Goal: Check status

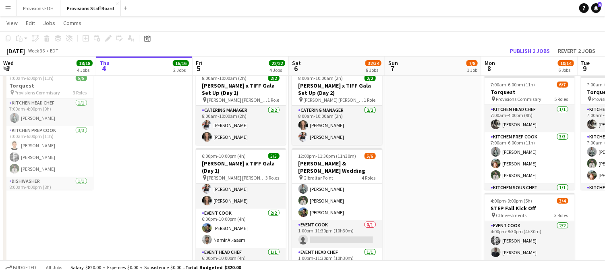
click at [12, 12] on button "Menu" at bounding box center [8, 8] width 16 height 16
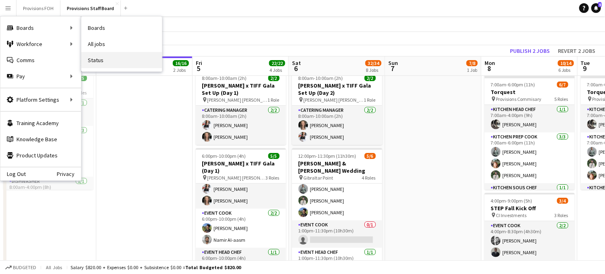
click at [103, 56] on link "Status" at bounding box center [121, 60] width 81 height 16
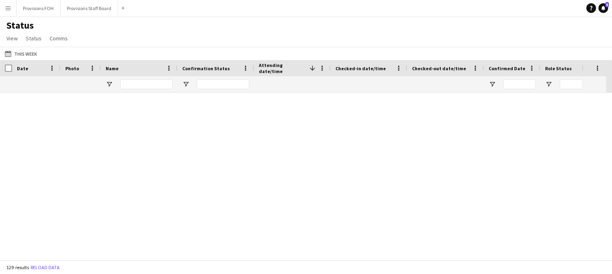
click at [10, 8] on app-icon "Menu" at bounding box center [8, 8] width 6 height 6
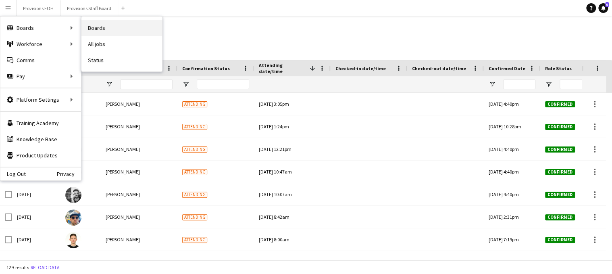
click at [106, 28] on link "Boards" at bounding box center [121, 28] width 81 height 16
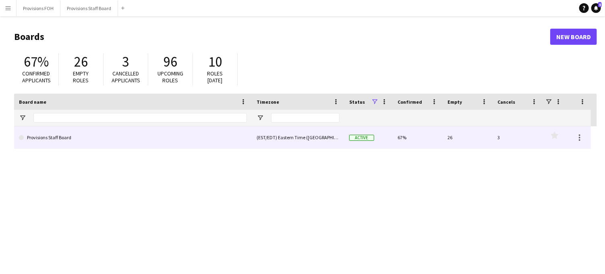
click at [80, 137] on link "Provisions Staff Board" at bounding box center [133, 137] width 228 height 23
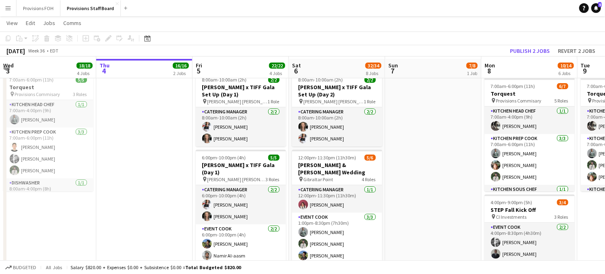
scroll to position [19, 0]
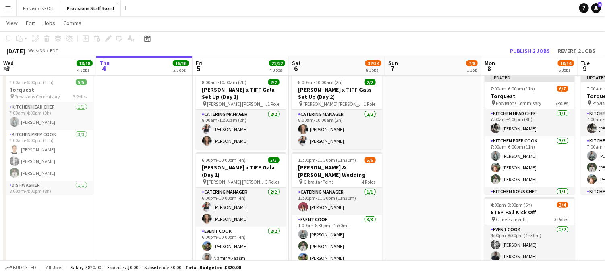
click at [11, 5] on button "Menu" at bounding box center [8, 8] width 16 height 16
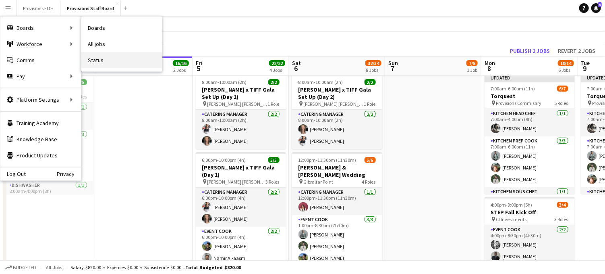
click at [105, 60] on link "Status" at bounding box center [121, 60] width 81 height 16
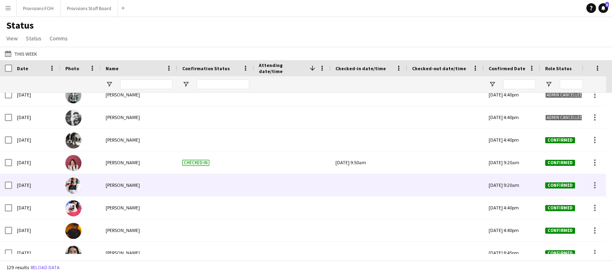
click at [347, 183] on div at bounding box center [368, 185] width 67 height 22
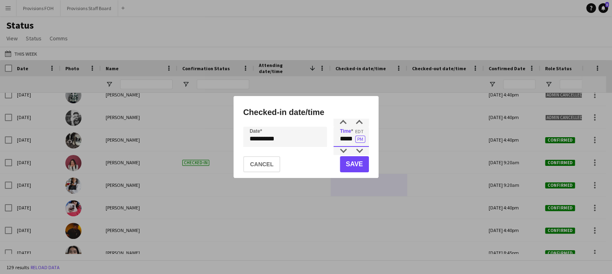
click at [344, 133] on input "*****" at bounding box center [350, 137] width 35 height 20
click at [360, 141] on button "PM" at bounding box center [360, 138] width 10 height 7
type input "*****"
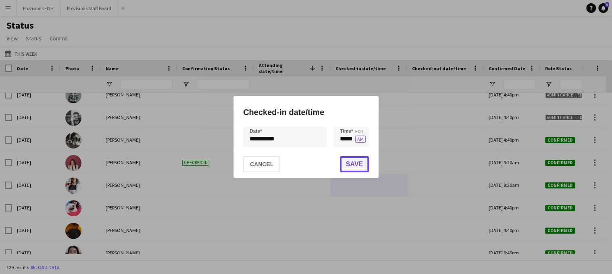
click at [356, 167] on button "Save" at bounding box center [354, 164] width 29 height 16
